Goal: Contribute content

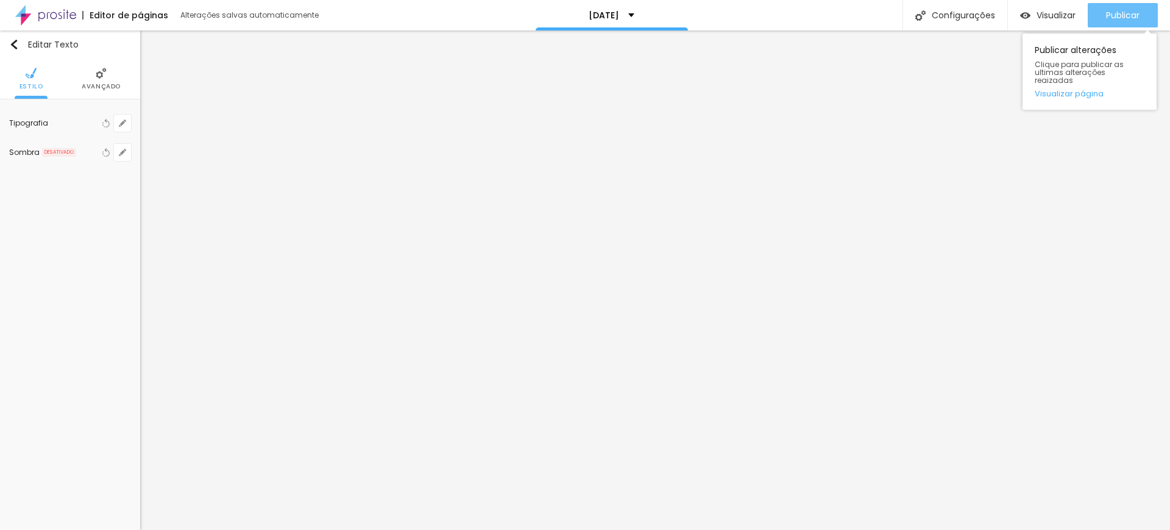
click at [1125, 10] on span "Publicar" at bounding box center [1123, 15] width 34 height 10
click at [1122, 7] on div "Publicar" at bounding box center [1123, 15] width 34 height 24
